Goal: Transaction & Acquisition: Purchase product/service

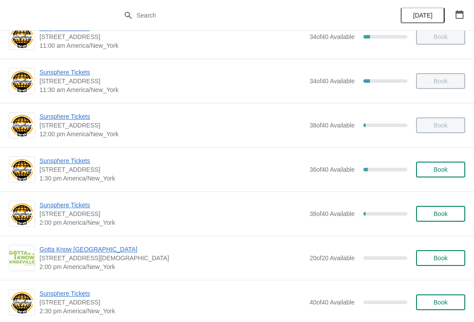
scroll to position [200, 0]
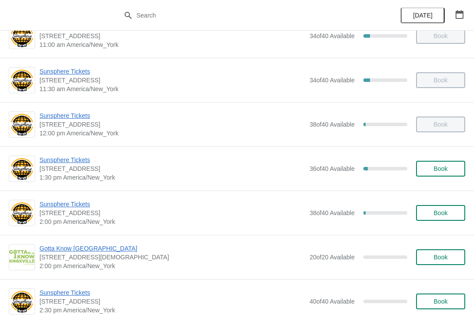
click at [69, 160] on span "Sunsphere Tickets" at bounding box center [171, 160] width 265 height 9
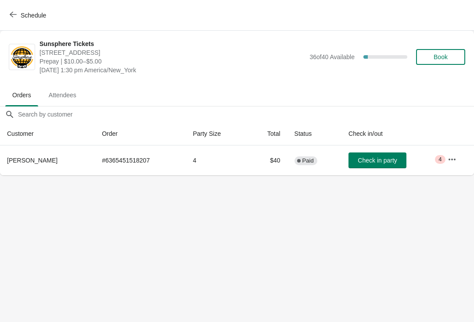
click at [375, 167] on button "Check in party" at bounding box center [377, 161] width 58 height 16
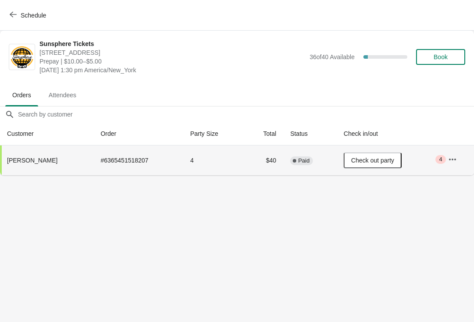
click at [448, 54] on span "Book" at bounding box center [440, 57] width 33 height 7
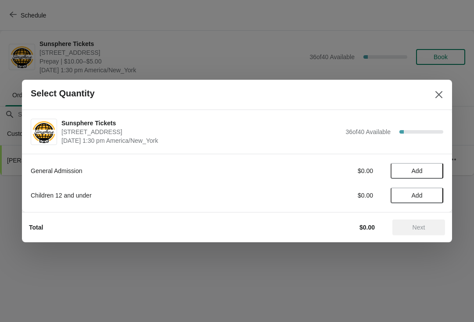
click at [421, 169] on span "Add" at bounding box center [416, 171] width 11 height 7
click at [427, 175] on icon at bounding box center [431, 171] width 9 height 9
click at [423, 235] on button "Next" at bounding box center [418, 228] width 53 height 16
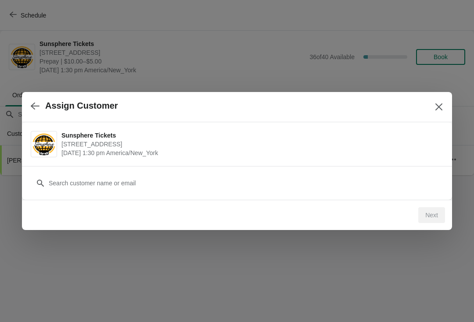
click at [426, 216] on div "Next" at bounding box center [431, 215] width 27 height 16
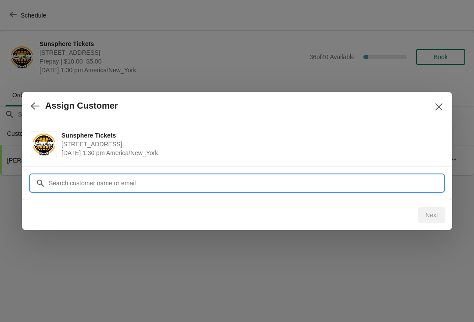
click at [416, 186] on input "Customer" at bounding box center [245, 183] width 395 height 16
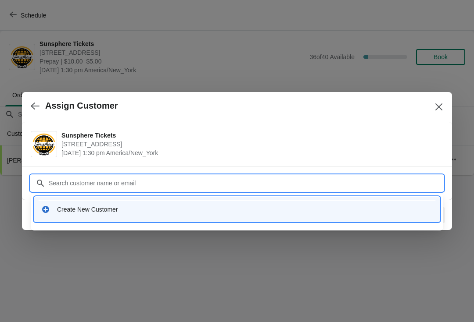
click at [146, 206] on div "Create New Customer" at bounding box center [244, 209] width 375 height 9
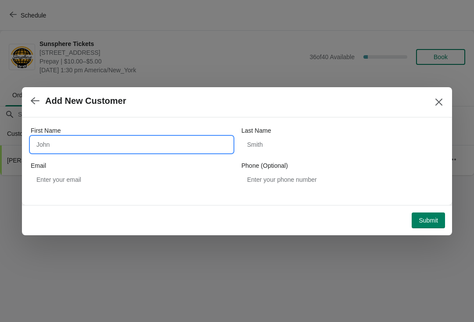
click at [91, 145] on input "First Name" at bounding box center [132, 145] width 202 height 16
type input "Walkin"
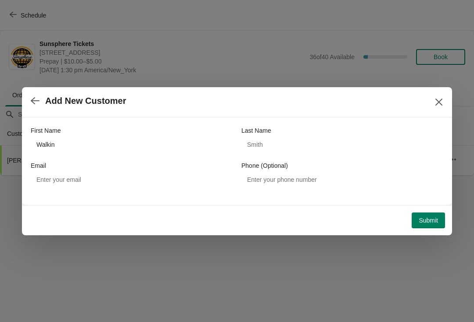
click at [430, 218] on span "Submit" at bounding box center [427, 220] width 19 height 7
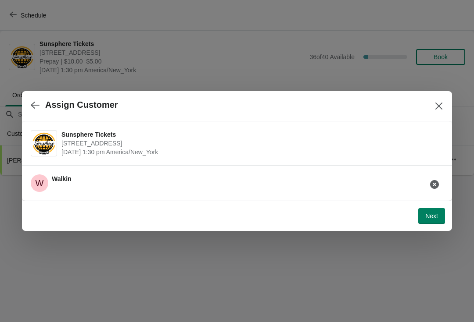
click at [437, 212] on button "Next" at bounding box center [431, 216] width 27 height 16
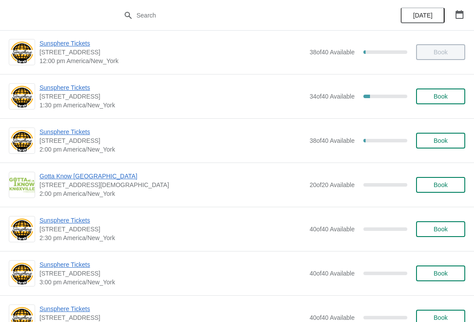
scroll to position [271, 0]
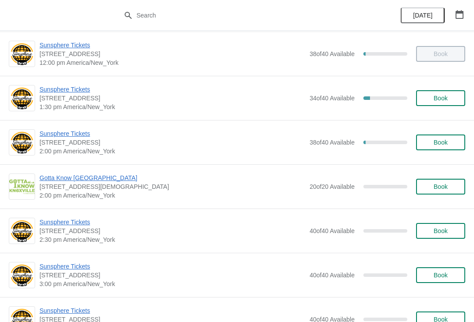
click at [55, 136] on span "Sunsphere Tickets" at bounding box center [171, 133] width 265 height 9
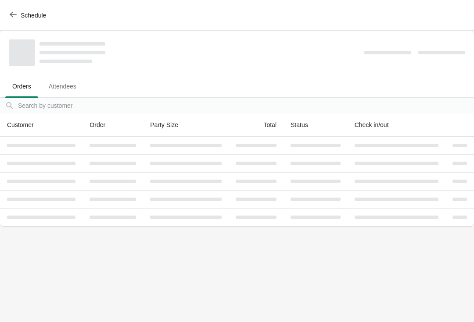
scroll to position [0, 0]
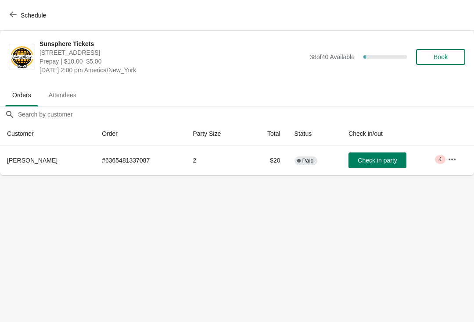
click at [370, 157] on span "Check in party" at bounding box center [376, 160] width 39 height 7
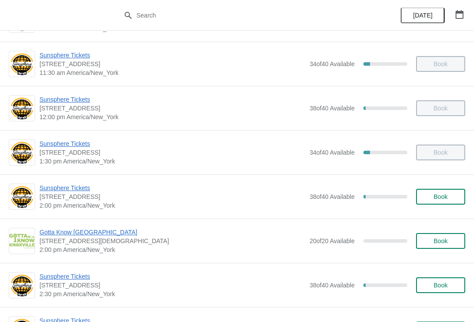
scroll to position [233, 0]
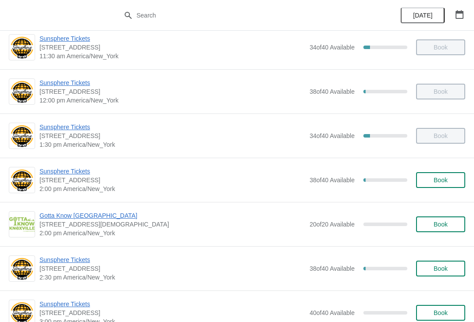
click at [447, 186] on button "Book" at bounding box center [440, 180] width 49 height 16
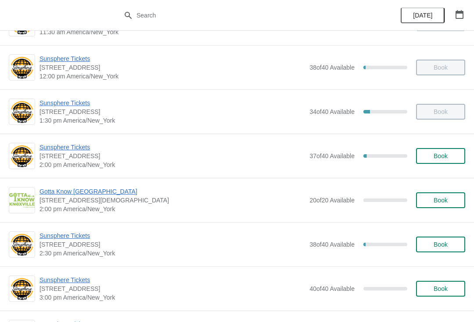
scroll to position [256, 0]
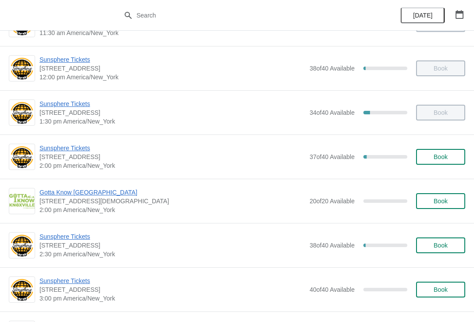
click at [451, 150] on button "Book" at bounding box center [440, 157] width 49 height 16
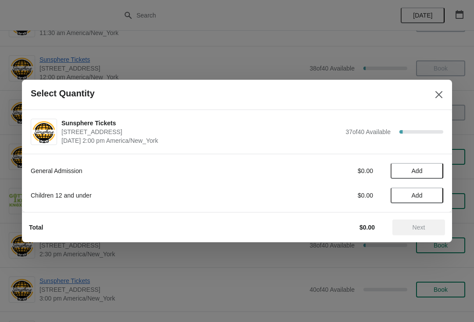
click at [426, 172] on span "Add" at bounding box center [416, 171] width 37 height 7
click at [428, 174] on icon at bounding box center [431, 171] width 9 height 9
click at [415, 218] on div "Total $20.00 Next" at bounding box center [233, 224] width 423 height 23
click at [371, 182] on div "General Admission $20.00 2 Children 12 and under $0.00 Add" at bounding box center [237, 178] width 412 height 49
click at [407, 221] on button "Next" at bounding box center [418, 228] width 53 height 16
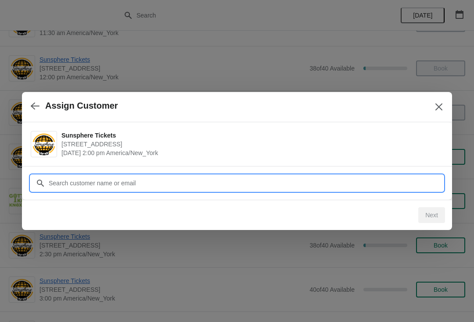
click at [353, 186] on input "Customer" at bounding box center [245, 183] width 395 height 16
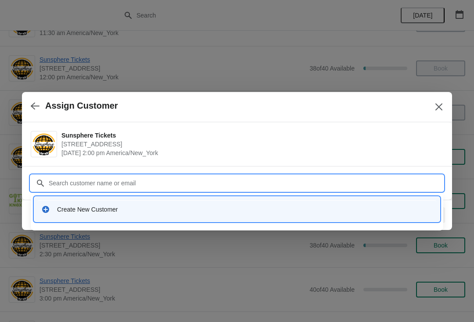
click at [188, 211] on div "Create New Customer" at bounding box center [244, 209] width 375 height 9
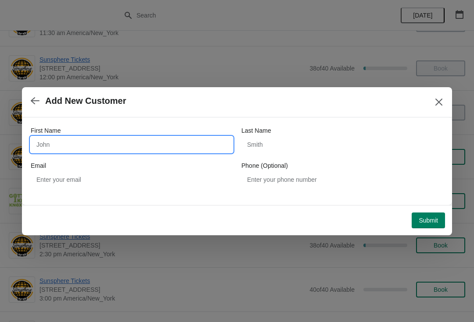
click at [180, 152] on input "First Name" at bounding box center [132, 145] width 202 height 16
type input "W"
click at [435, 213] on button "Submit" at bounding box center [427, 221] width 33 height 16
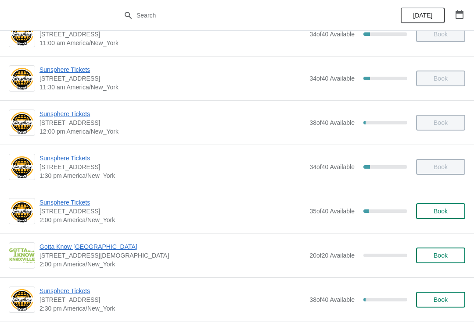
scroll to position [218, 0]
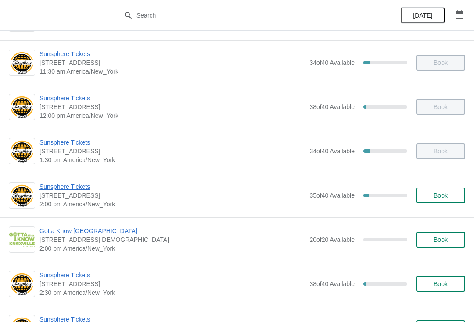
click at [452, 203] on button "Book" at bounding box center [440, 196] width 49 height 16
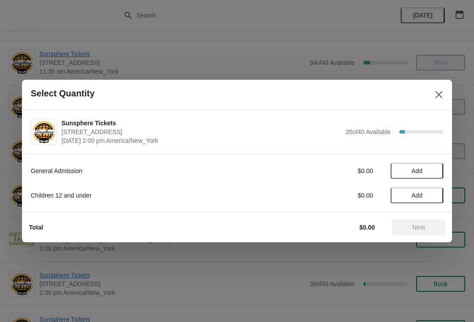
click at [427, 173] on span "Add" at bounding box center [416, 171] width 37 height 7
click at [431, 172] on icon at bounding box center [431, 171] width 9 height 9
click at [431, 174] on icon at bounding box center [431, 171] width 9 height 9
click at [427, 175] on icon at bounding box center [431, 171] width 9 height 9
click at [427, 176] on div "General Admission $40.00 4" at bounding box center [237, 171] width 412 height 16
